Goal: Information Seeking & Learning: Learn about a topic

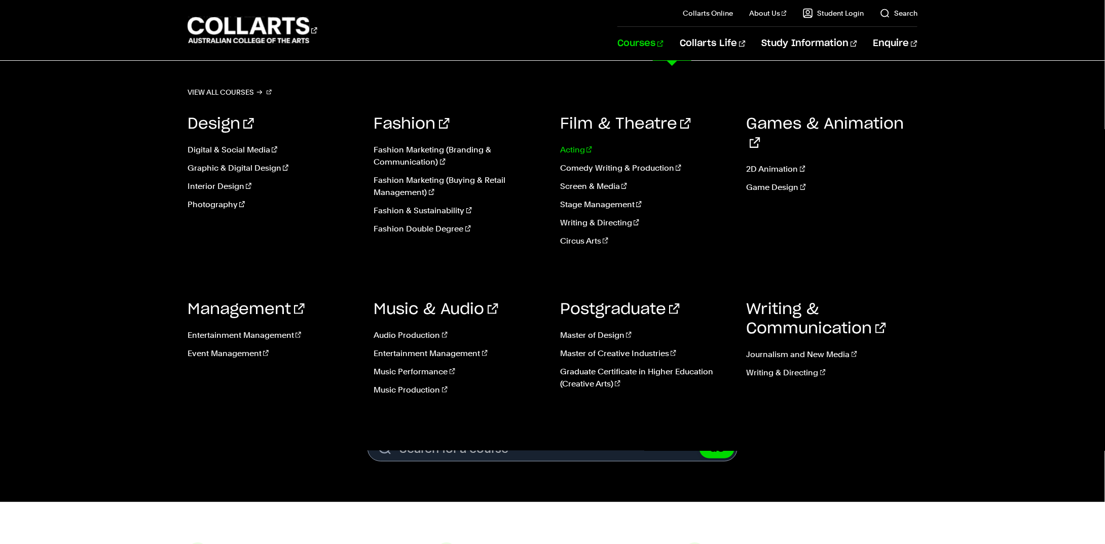
click at [569, 151] on link "Acting" at bounding box center [645, 150] width 171 height 12
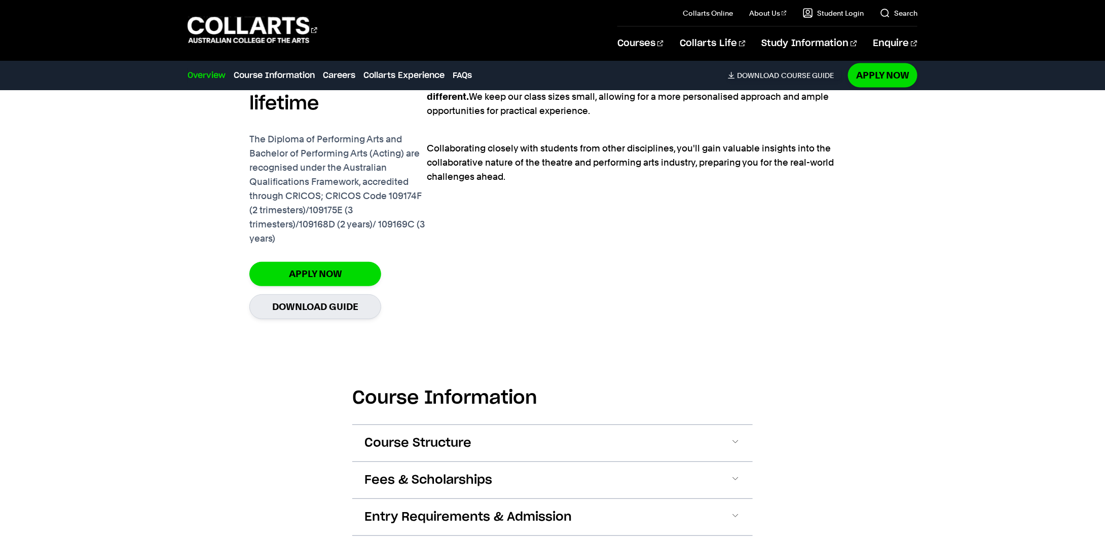
scroll to position [963, 0]
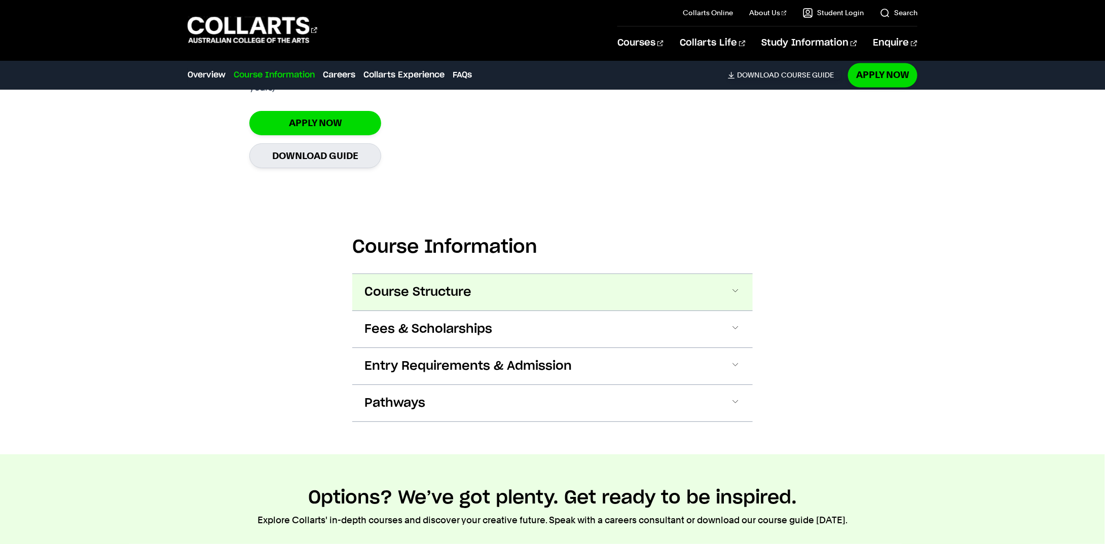
click at [481, 291] on button "Course Structure" at bounding box center [552, 292] width 400 height 36
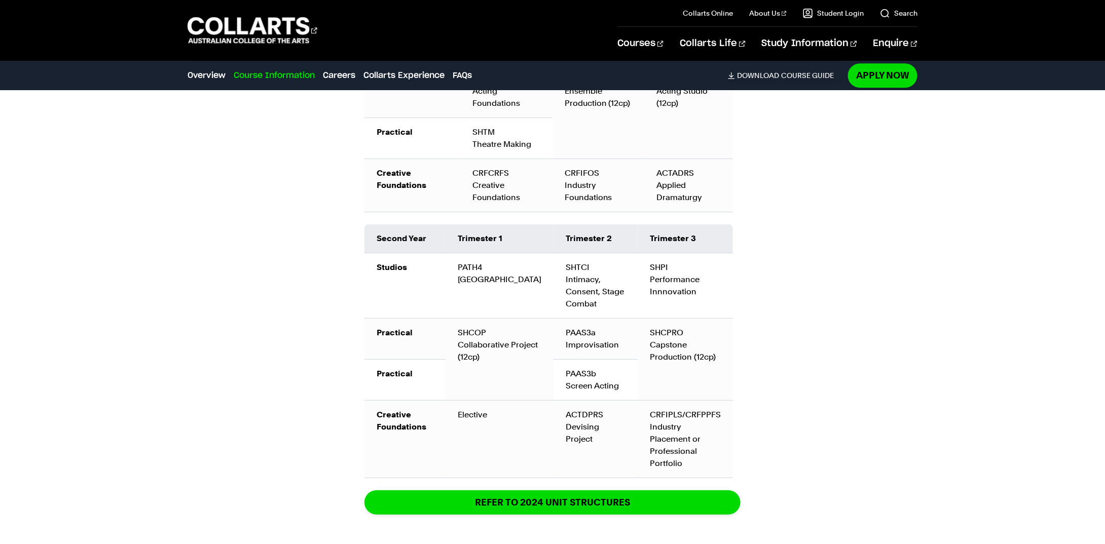
scroll to position [1448, 0]
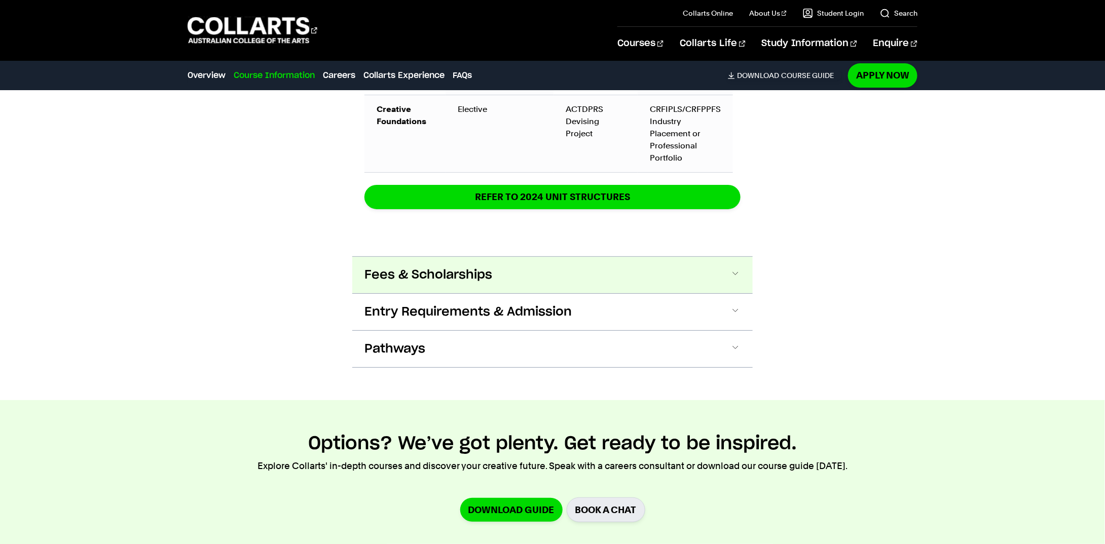
click at [687, 261] on button "Fees & Scholarships" at bounding box center [552, 275] width 400 height 36
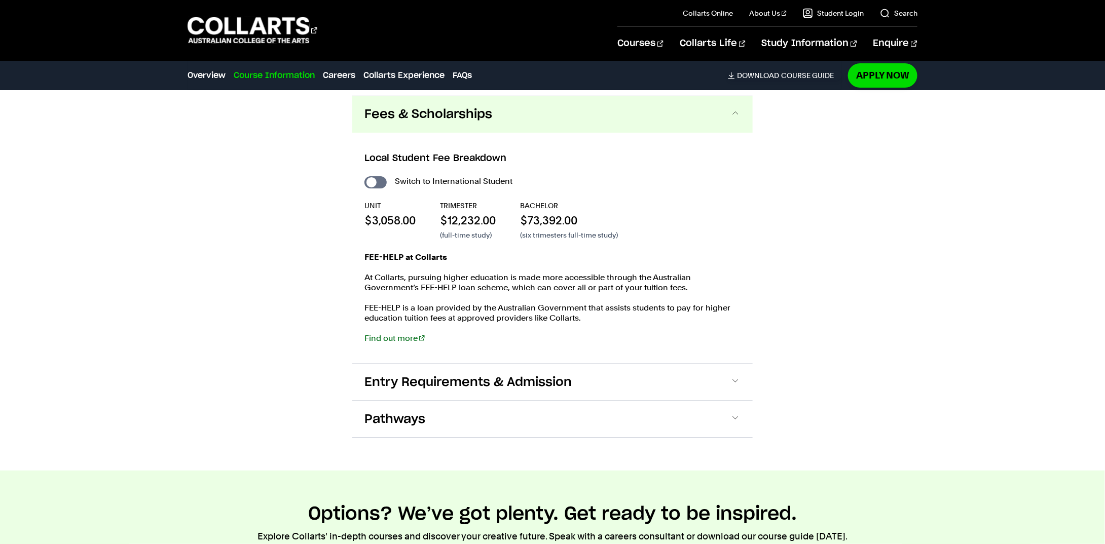
scroll to position [1863, 0]
drag, startPoint x: 521, startPoint y: 219, endPoint x: 607, endPoint y: 224, distance: 86.3
click at [607, 224] on div "UNIT $3,058.00 TRIMESTER $12,232.00 (full-time study) BACHELOR $73,392.00 (six …" at bounding box center [552, 220] width 376 height 40
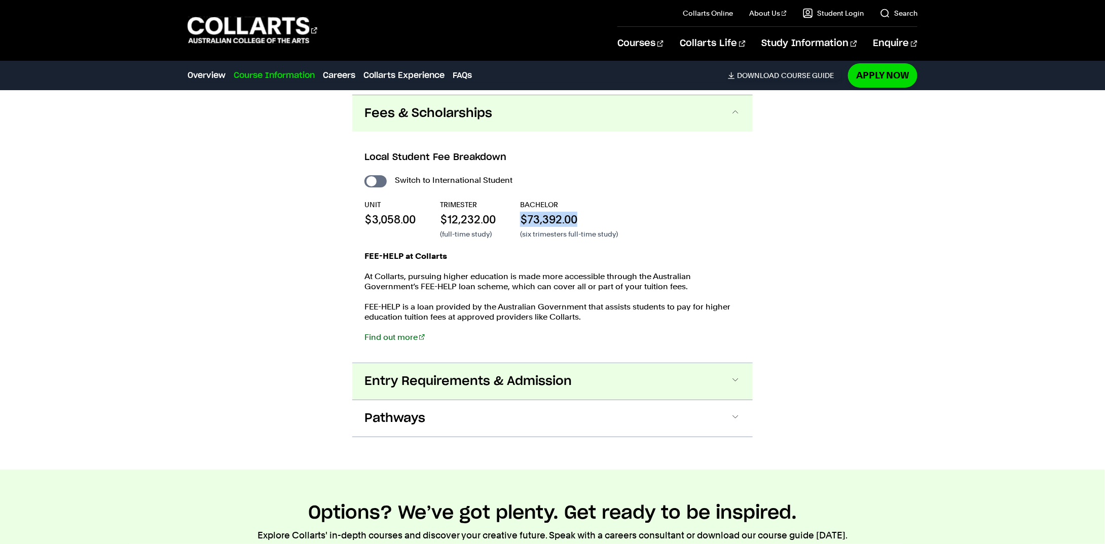
drag, startPoint x: 610, startPoint y: 374, endPoint x: 610, endPoint y: 367, distance: 6.6
click at [610, 374] on button "Entry Requirements & Admission" at bounding box center [552, 381] width 400 height 36
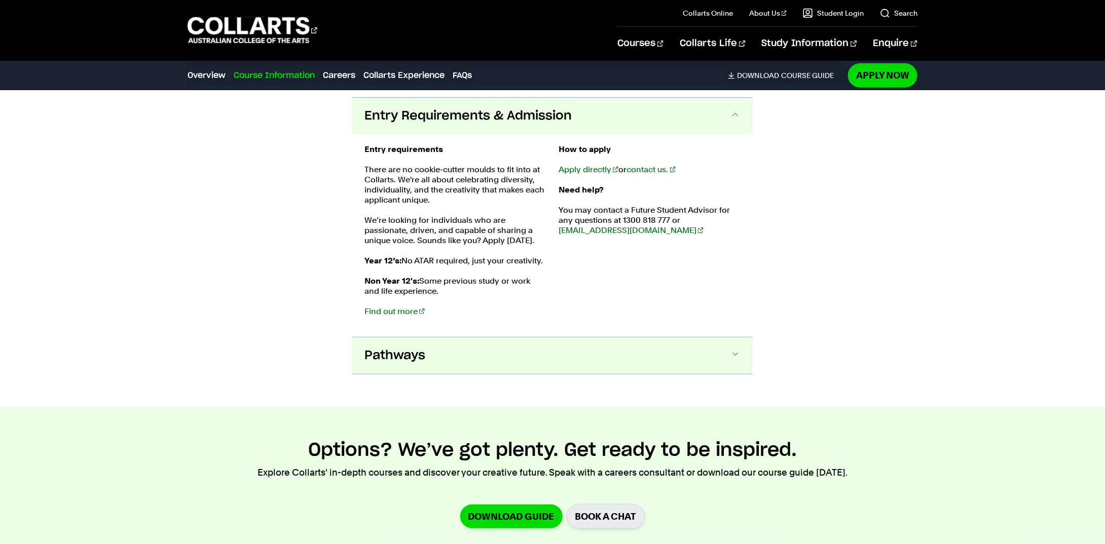
scroll to position [2131, 0]
